Goal: Feedback & Contribution: Leave review/rating

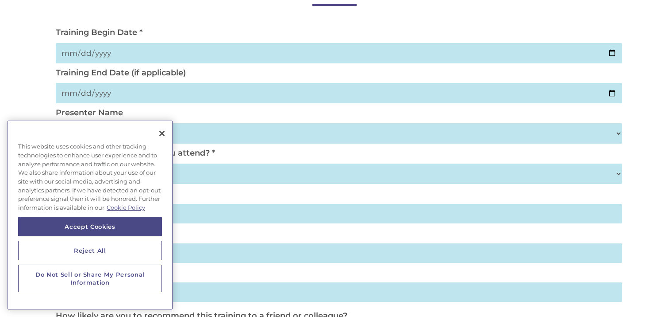
scroll to position [142, 0]
click at [162, 133] on button "Close" at bounding box center [161, 133] width 19 height 19
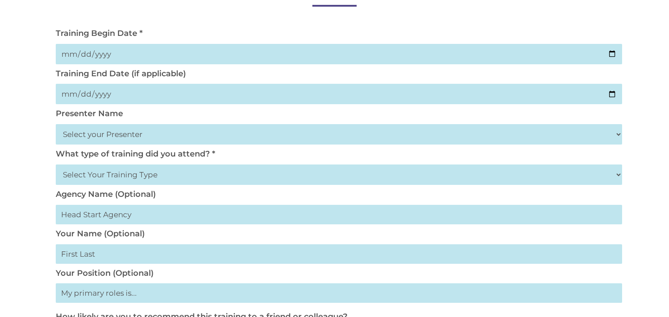
click at [216, 56] on input "date" at bounding box center [339, 54] width 567 height 20
click at [613, 56] on input "date" at bounding box center [339, 54] width 567 height 20
type input "[DATE]"
click at [609, 93] on input "date" at bounding box center [339, 94] width 567 height 20
type input "[DATE]"
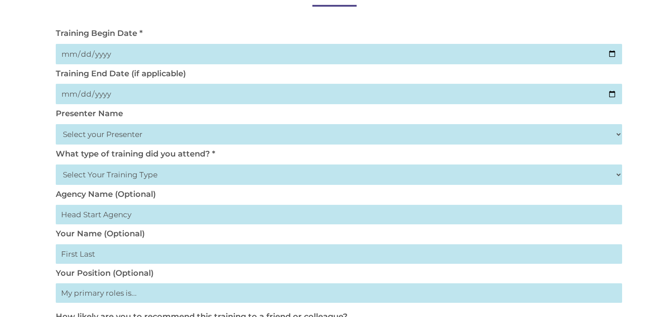
click at [248, 134] on select "Select your Presenter [PERSON_NAME] [PERSON_NAME] [PERSON_NAME] [PERSON_NAME] […" at bounding box center [339, 134] width 567 height 20
select select "[PERSON_NAME]"
click at [56, 124] on select "Select your Presenter [PERSON_NAME] [PERSON_NAME] [PERSON_NAME] [PERSON_NAME] […" at bounding box center [339, 134] width 567 height 20
click at [618, 175] on select "Select Your Training Type On-site (at your agency) Virtual Visit Live Group Web…" at bounding box center [339, 174] width 567 height 20
click at [56, 164] on select "Select Your Training Type On-site (at your agency) Virtual Visit Live Group Web…" at bounding box center [339, 174] width 567 height 20
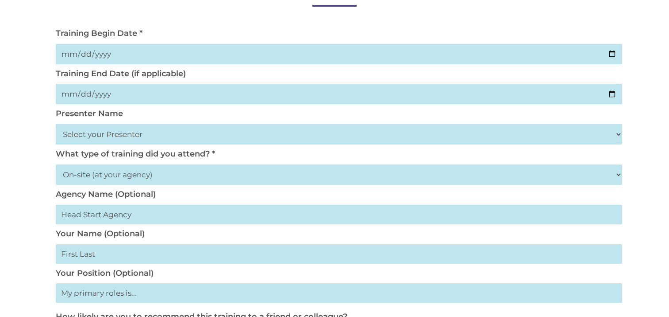
click at [239, 170] on select "Select Your Training Type On-site (at your agency) Virtual Visit Live Group Web…" at bounding box center [339, 174] width 567 height 20
select select "Virtual Visit"
click at [56, 164] on select "Select Your Training Type On-site (at your agency) Virtual Visit Live Group Web…" at bounding box center [339, 174] width 567 height 20
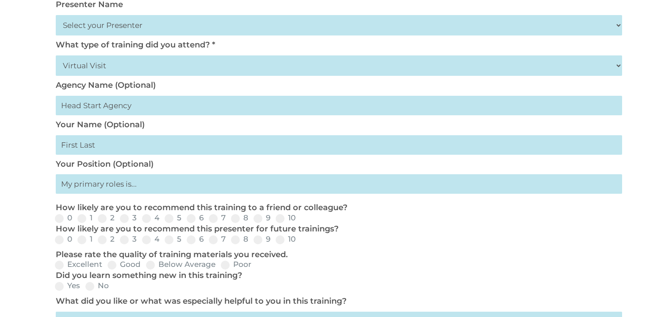
scroll to position [283, 0]
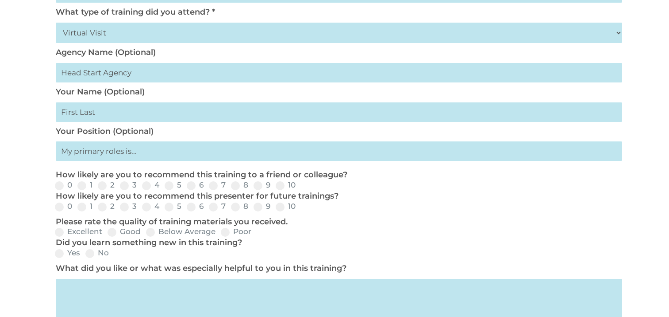
click at [163, 113] on input "text" at bounding box center [339, 111] width 567 height 19
click at [173, 155] on input "text" at bounding box center [339, 150] width 567 height 19
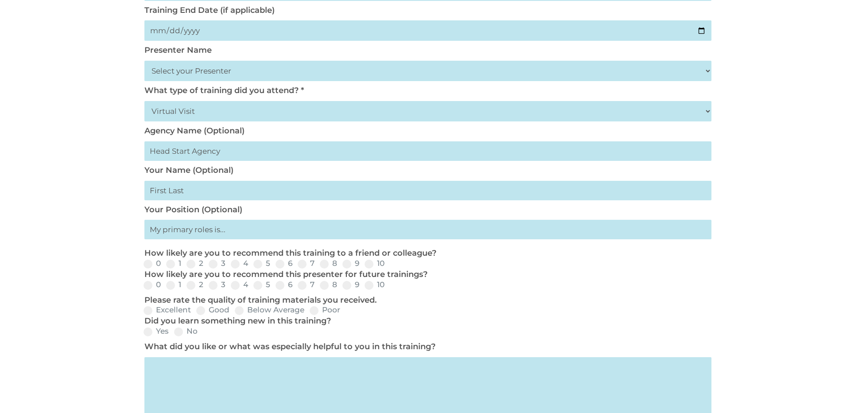
scroll to position [201, 0]
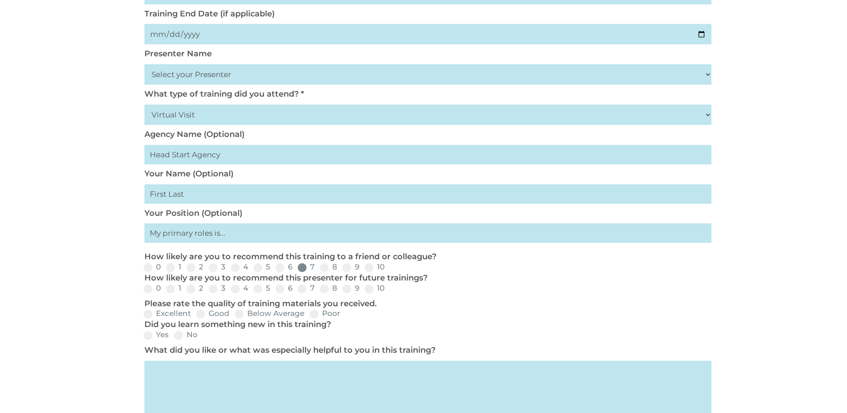
click at [306, 269] on label "7" at bounding box center [306, 267] width 17 height 8
click at [319, 269] on input "7" at bounding box center [322, 270] width 6 height 6
radio input "true"
click at [303, 290] on span at bounding box center [302, 288] width 9 height 9
click at [319, 290] on input "7" at bounding box center [322, 292] width 6 height 6
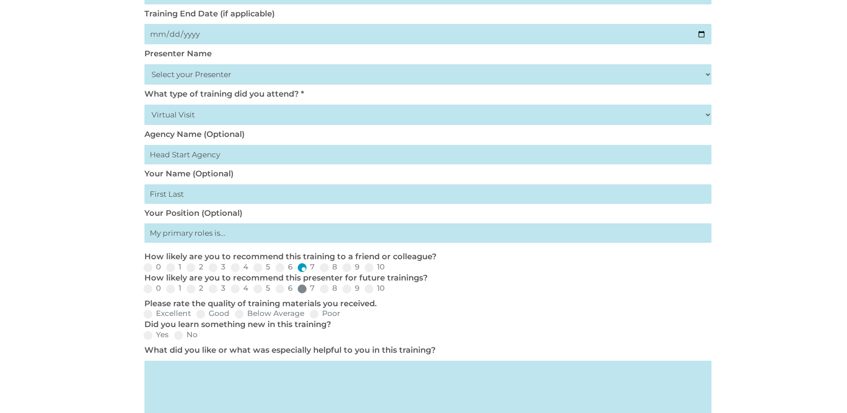
radio input "true"
click at [201, 313] on span at bounding box center [200, 313] width 9 height 9
click at [234, 314] on input "Good" at bounding box center [237, 317] width 6 height 6
radio input "true"
click at [150, 316] on span at bounding box center [147, 335] width 9 height 9
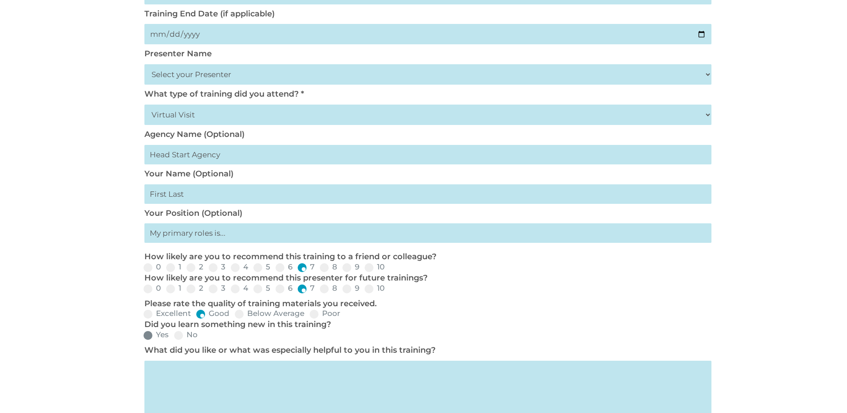
click at [173, 316] on input "Yes" at bounding box center [176, 338] width 6 height 6
radio input "true"
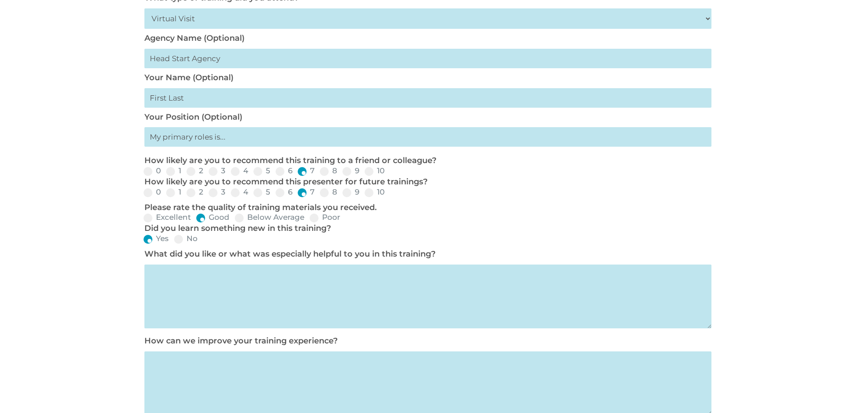
scroll to position [308, 0]
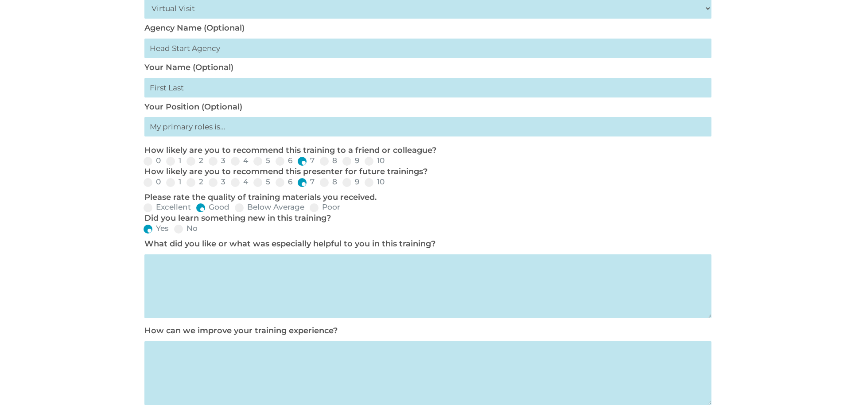
click at [322, 277] on textarea at bounding box center [427, 286] width 567 height 64
type textarea "E"
type textarea "G"
type textarea "E"
type textarea "The information was great."
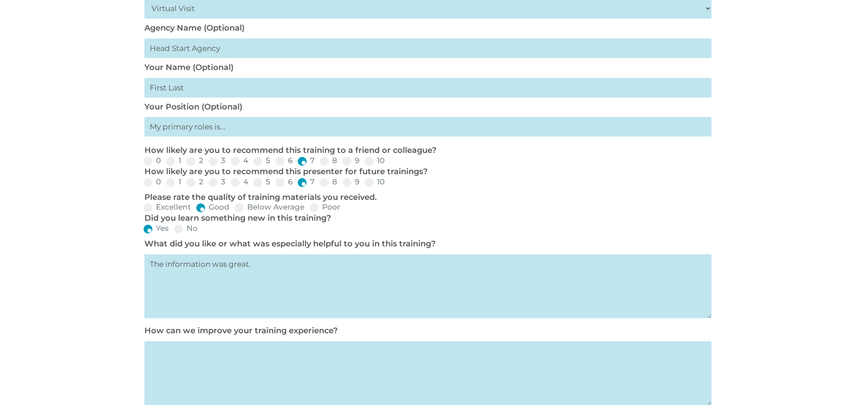
click at [331, 316] on textarea at bounding box center [427, 373] width 567 height 64
click at [268, 316] on textarea "Slow down a little bit" at bounding box center [427, 373] width 567 height 64
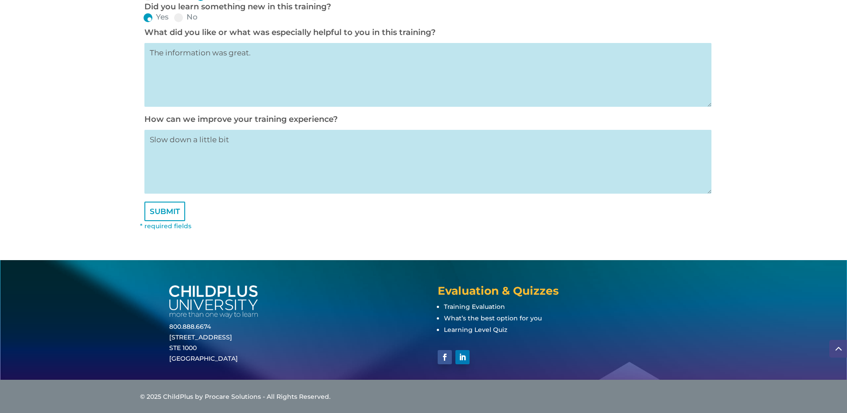
scroll to position [520, 0]
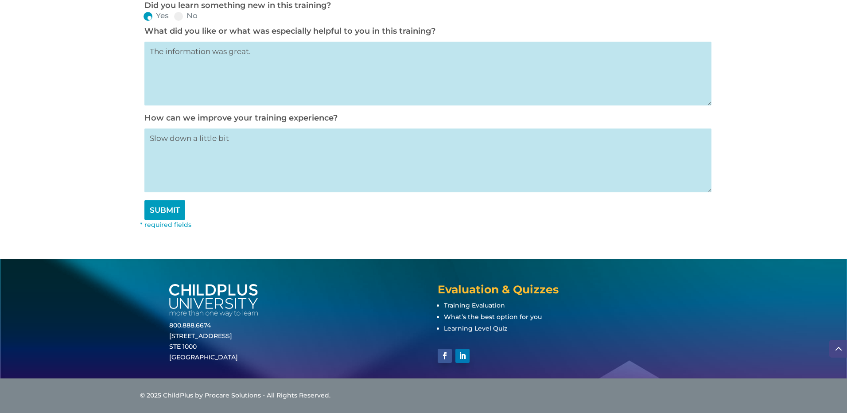
type textarea "Slow down a little bit"
click at [171, 214] on input "SUBMIT" at bounding box center [164, 209] width 41 height 19
